Goal: Navigation & Orientation: Find specific page/section

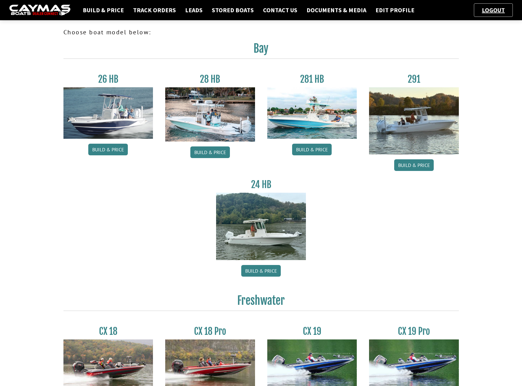
click at [36, 11] on img at bounding box center [39, 10] width 61 height 11
click at [283, 11] on link "Contact Us" at bounding box center [280, 10] width 40 height 8
click at [385, 12] on link "Edit Profile" at bounding box center [395, 10] width 45 height 8
click at [43, 14] on img at bounding box center [39, 10] width 61 height 11
click at [139, 12] on link "Track Orders" at bounding box center [154, 10] width 49 height 8
